Goal: Task Accomplishment & Management: Manage account settings

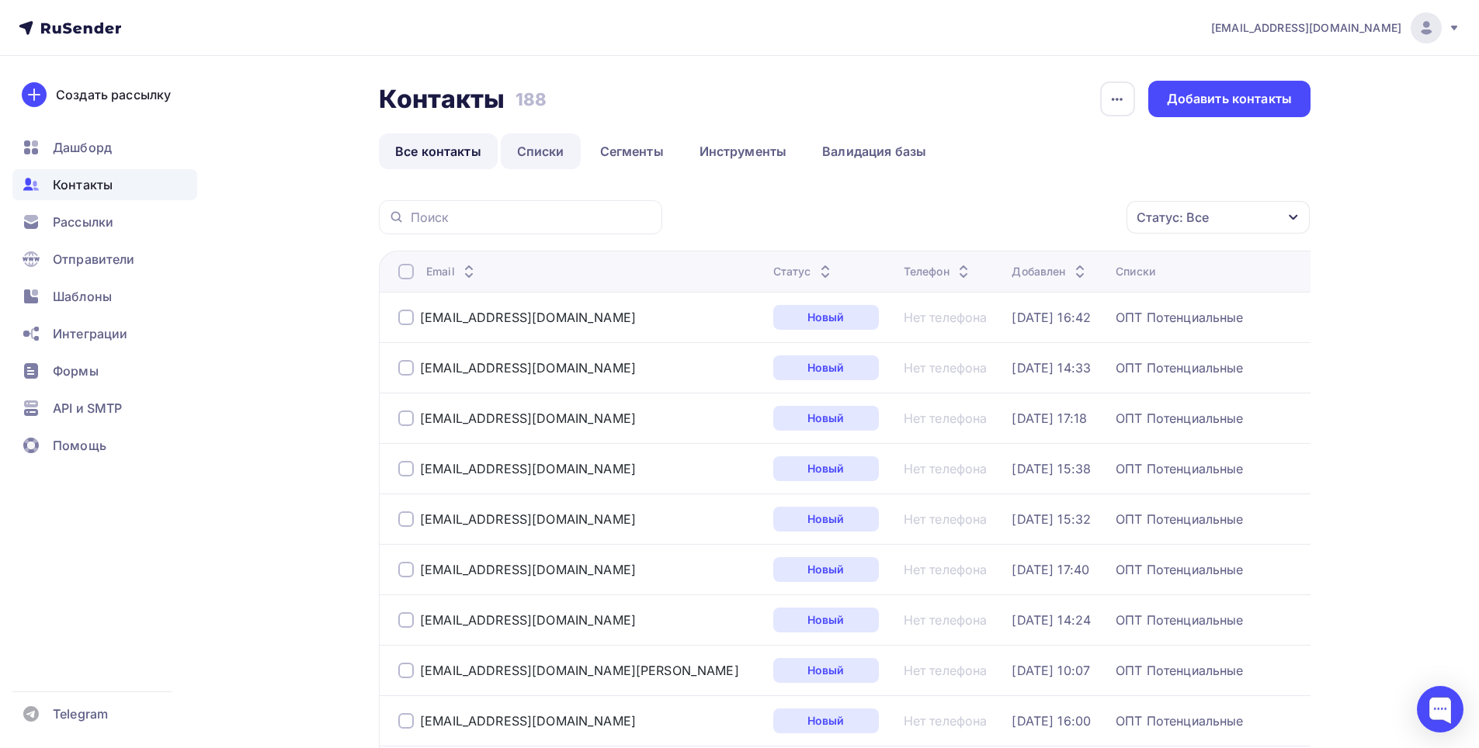
click at [546, 152] on link "Списки" at bounding box center [541, 152] width 80 height 36
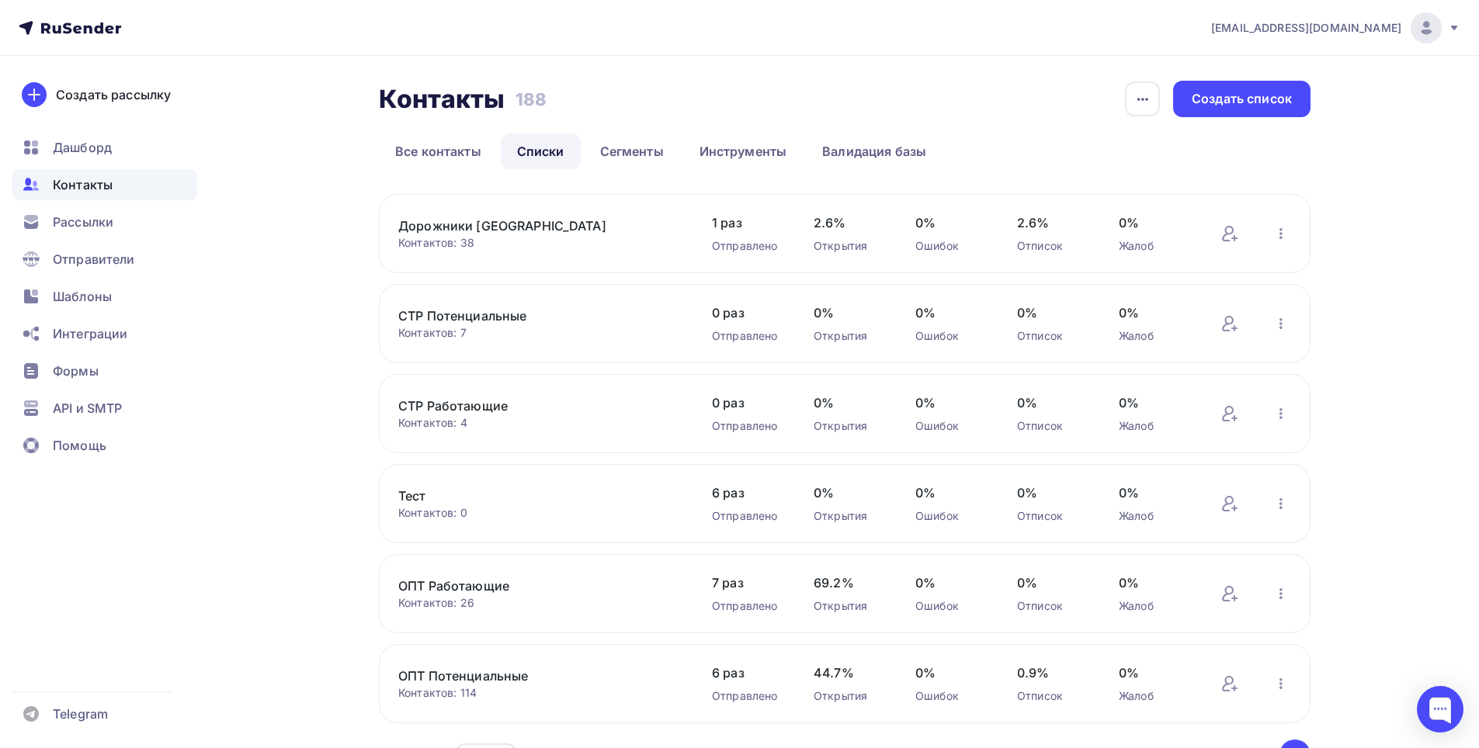
scroll to position [95, 0]
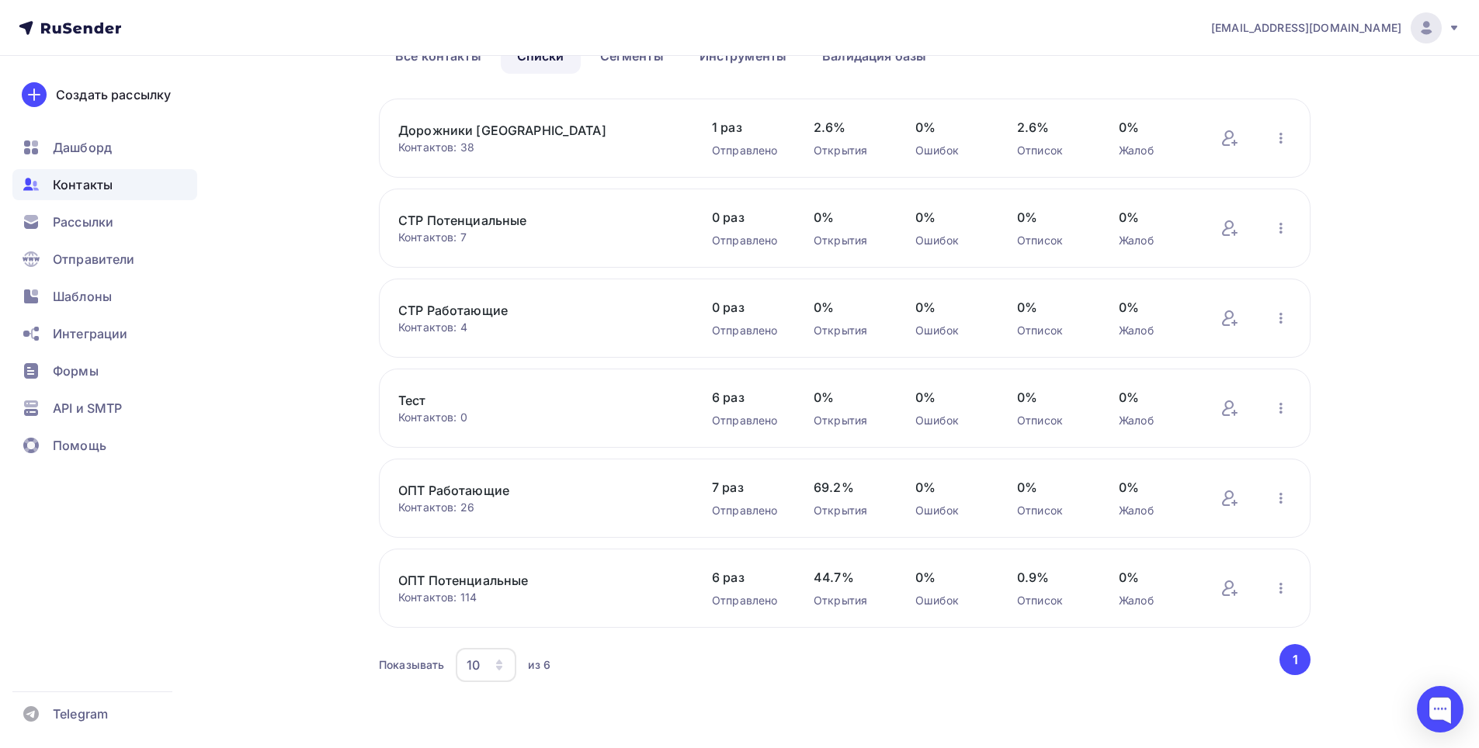
click at [479, 578] on link "ОПТ Потенциальные" at bounding box center [530, 580] width 264 height 19
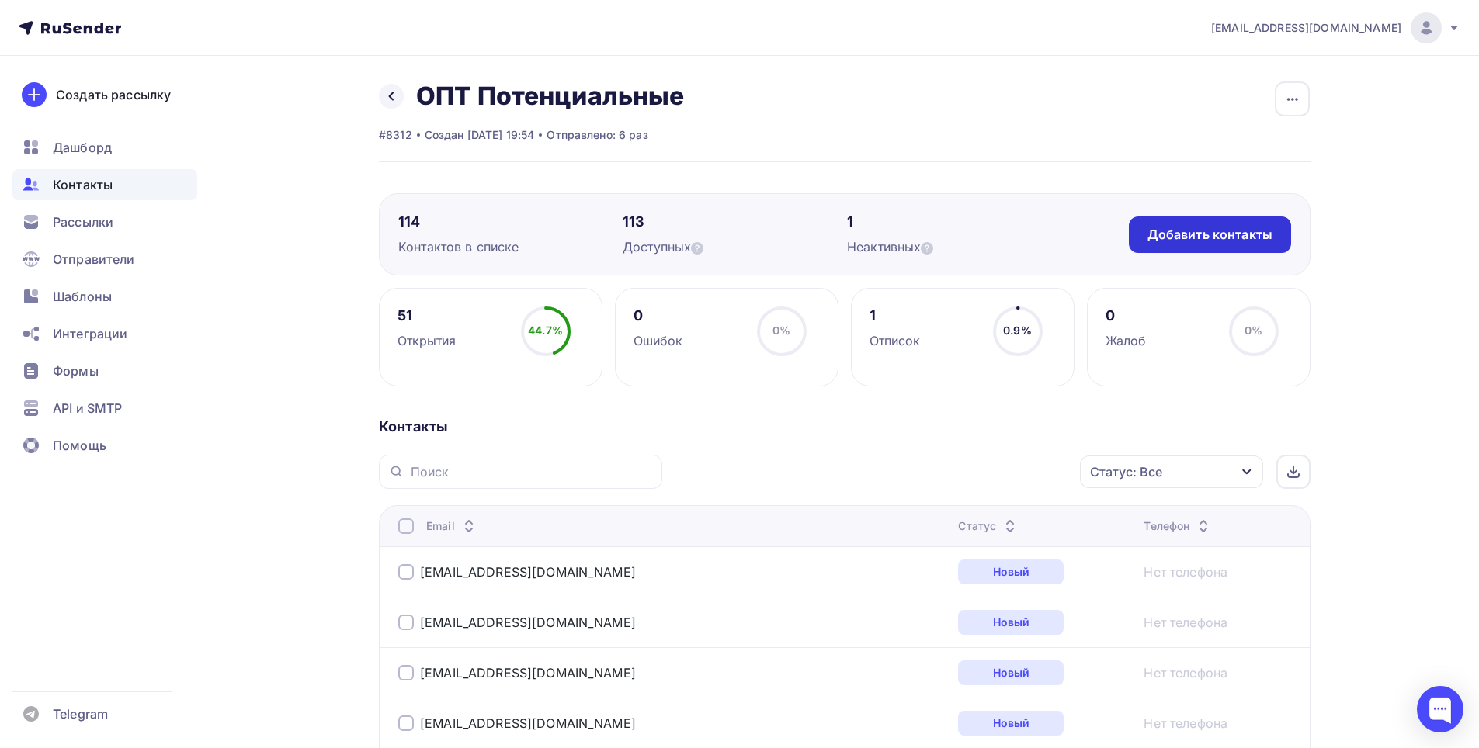
click at [1203, 235] on div "Добавить контакты" at bounding box center [1209, 235] width 125 height 18
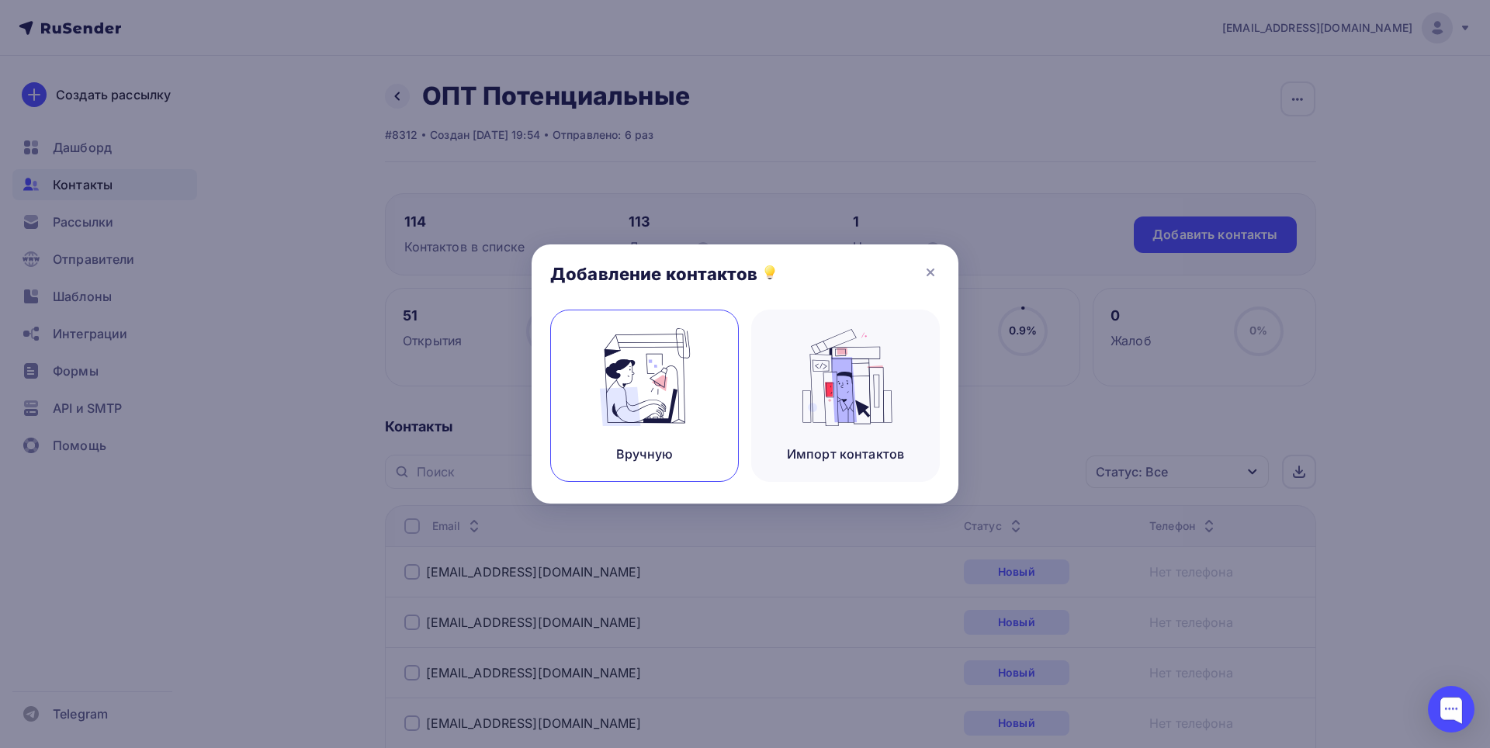
click at [619, 395] on img at bounding box center [645, 377] width 104 height 98
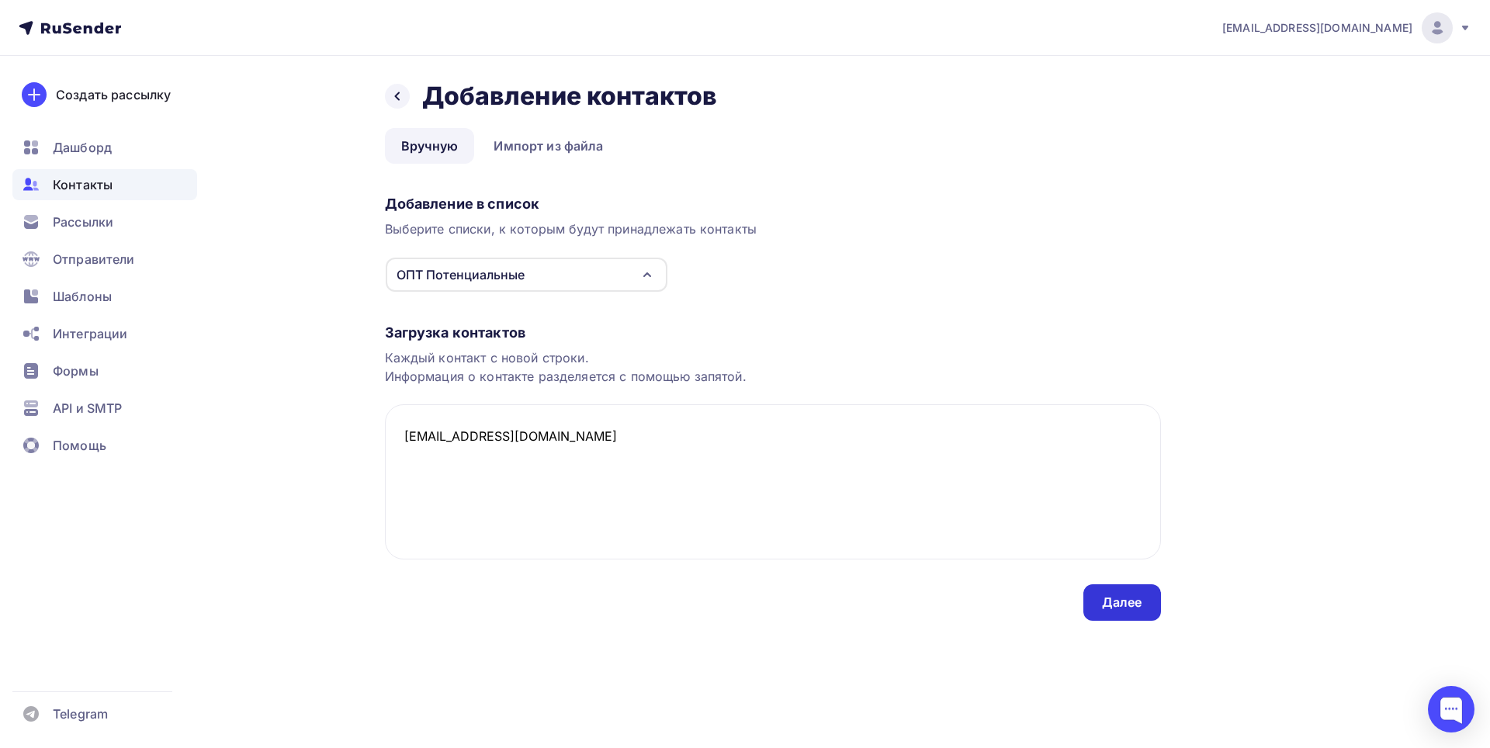
type textarea "[EMAIL_ADDRESS][DOMAIN_NAME]"
click at [1112, 596] on div "Далее" at bounding box center [1122, 603] width 40 height 18
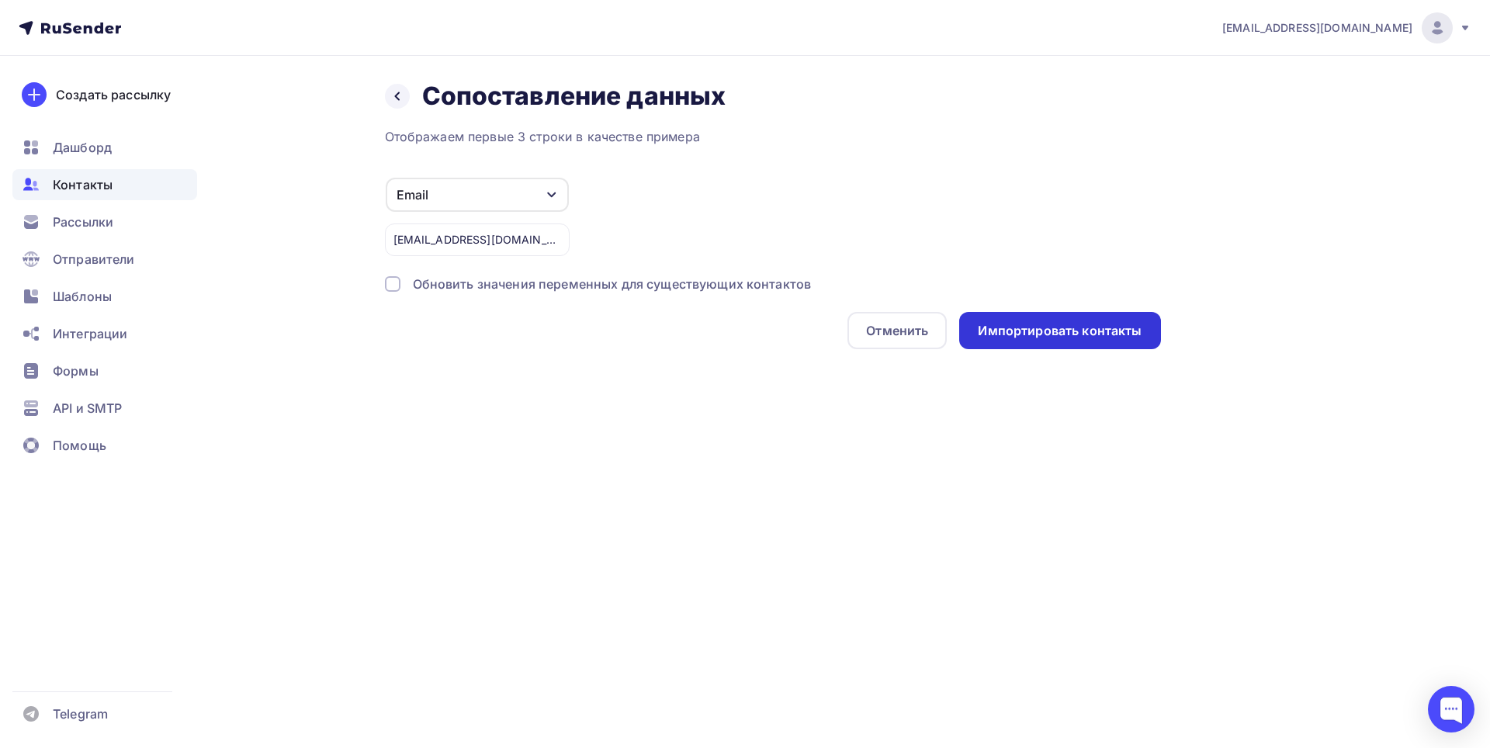
click at [1026, 325] on div "Импортировать контакты" at bounding box center [1060, 331] width 164 height 18
